Goal: Task Accomplishment & Management: Complete application form

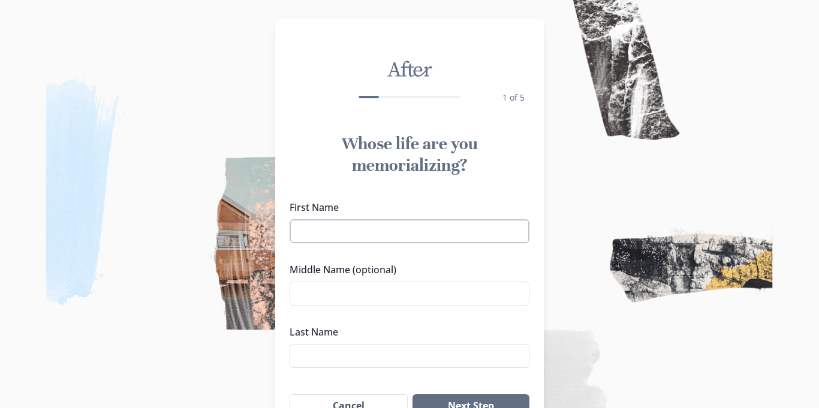
click at [438, 238] on input "First Name" at bounding box center [409, 231] width 240 height 24
type input "Angel"
click at [473, 226] on input "Angel" at bounding box center [409, 231] width 240 height 24
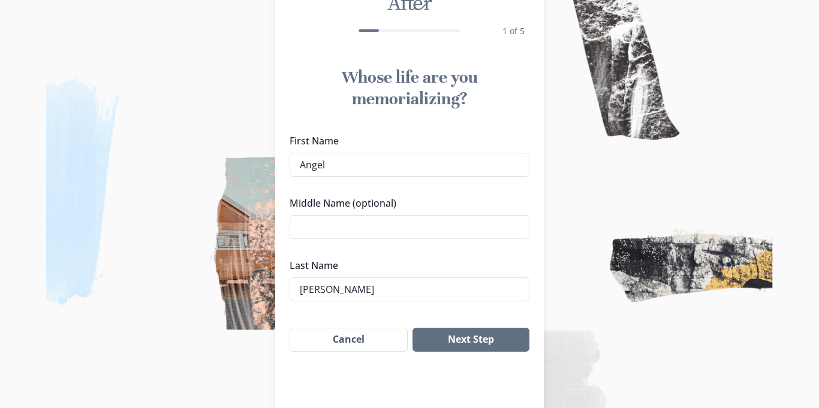
scroll to position [69, 0]
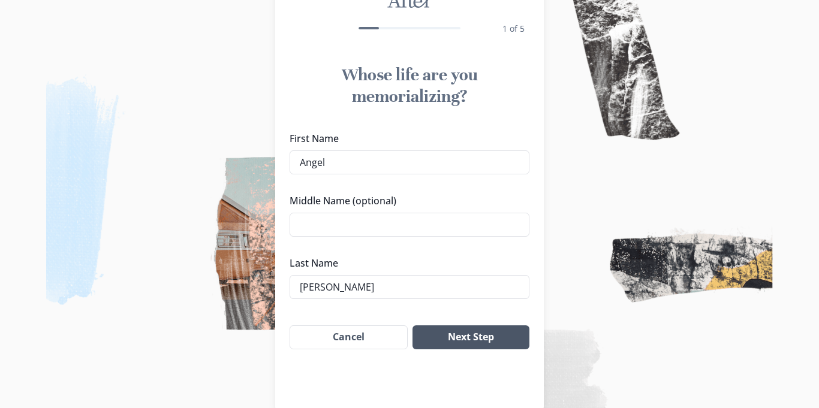
type input "[PERSON_NAME]"
click at [487, 341] on button "Next Step" at bounding box center [470, 337] width 117 height 24
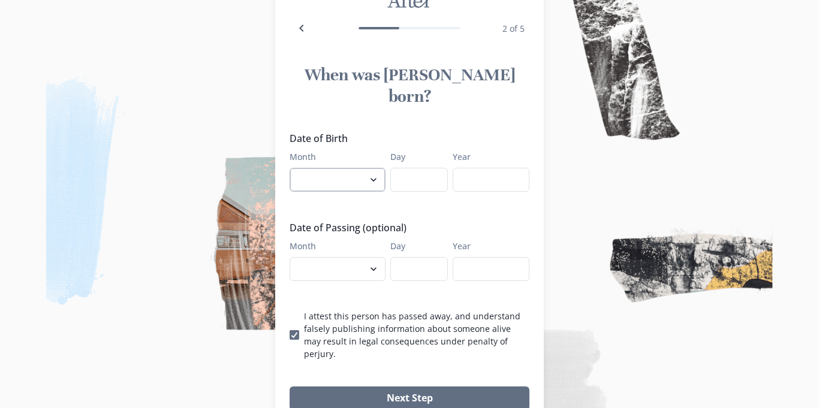
click at [367, 168] on select "January February March April May June July August September October November De…" at bounding box center [337, 180] width 96 height 24
select select "9"
click at [289, 168] on select "January February March April May June July August September October November De…" at bounding box center [337, 180] width 96 height 24
click at [415, 168] on input "Day" at bounding box center [419, 180] width 58 height 24
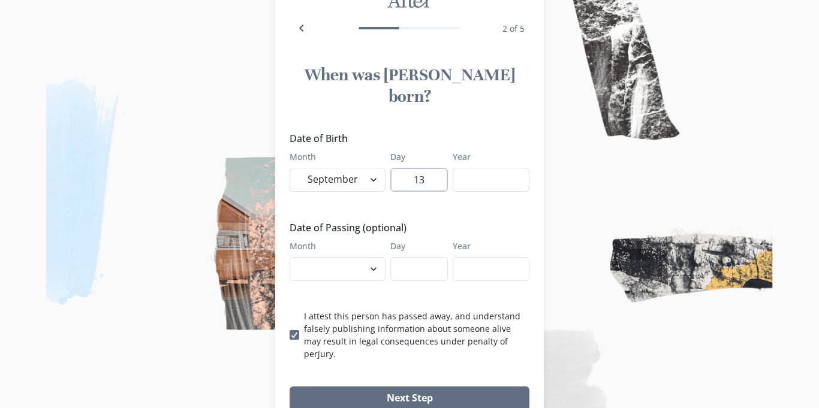
type input "13"
type input "0"
type input "2025"
click at [406, 257] on input "Day" at bounding box center [419, 269] width 58 height 24
type input "13"
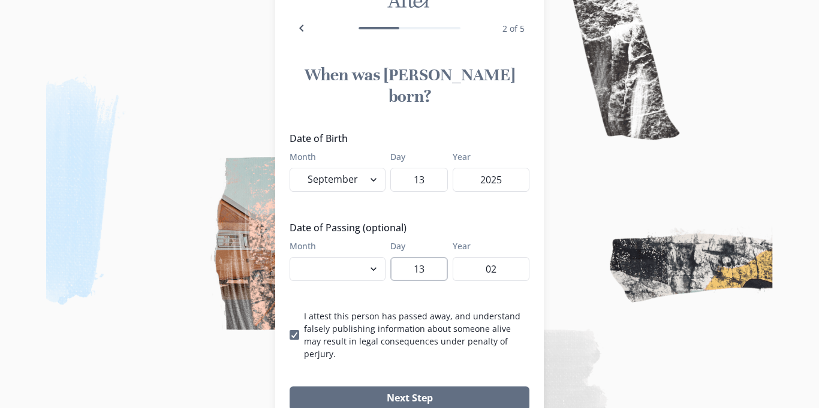
type input "0"
type input "2025"
click at [313, 257] on select "January February March April May June July August September October November De…" at bounding box center [337, 269] width 96 height 24
select select "9"
click at [289, 257] on select "January February March April May June July August September October November De…" at bounding box center [337, 269] width 96 height 24
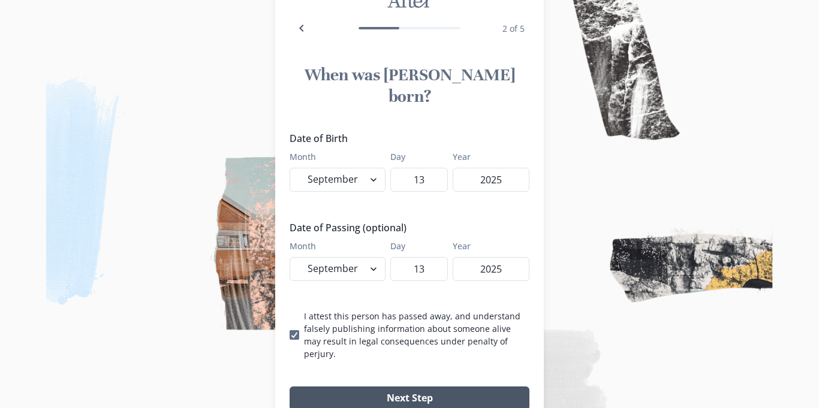
click at [375, 387] on button "Next Step" at bounding box center [409, 399] width 240 height 24
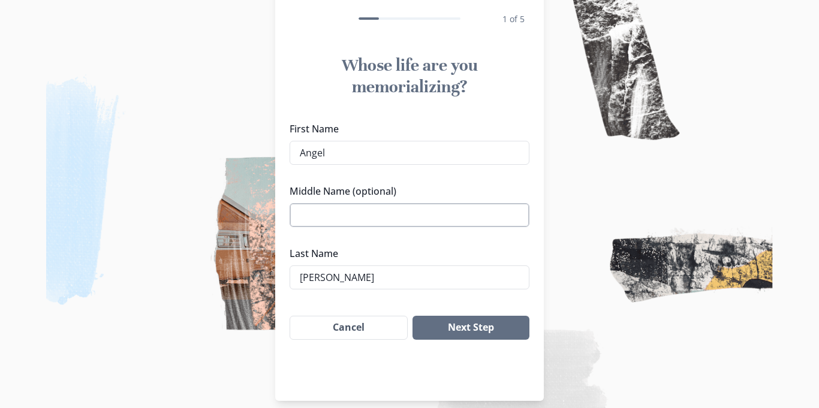
scroll to position [91, 0]
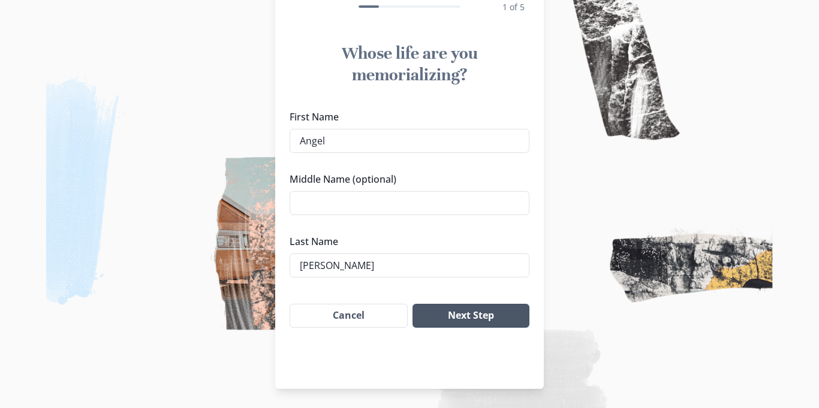
click at [464, 319] on button "Next Step" at bounding box center [470, 316] width 117 height 24
select select "9"
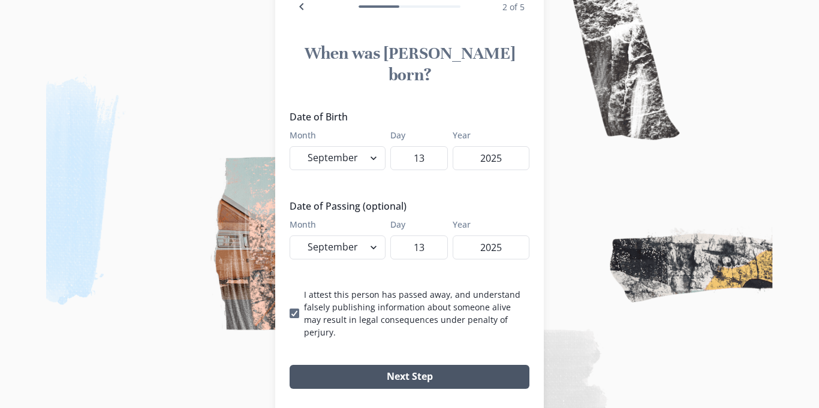
click at [457, 365] on button "Next Step" at bounding box center [409, 377] width 240 height 24
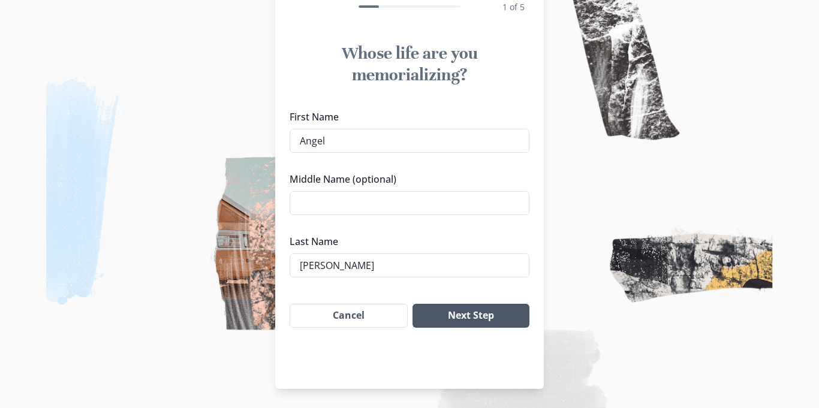
click at [456, 321] on button "Next Step" at bounding box center [470, 316] width 117 height 24
select select "9"
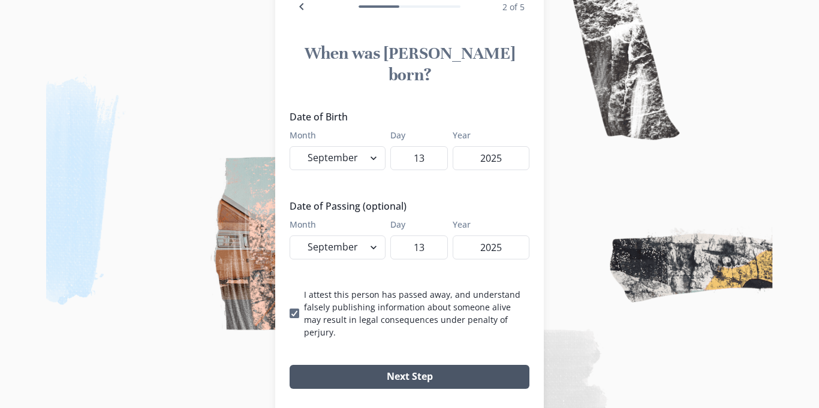
click at [399, 365] on button "Next Step" at bounding box center [409, 377] width 240 height 24
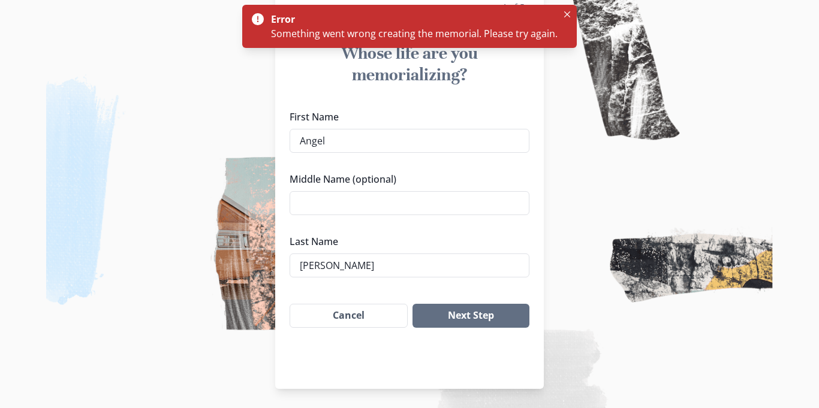
scroll to position [0, 0]
